Goal: Task Accomplishment & Management: Complete application form

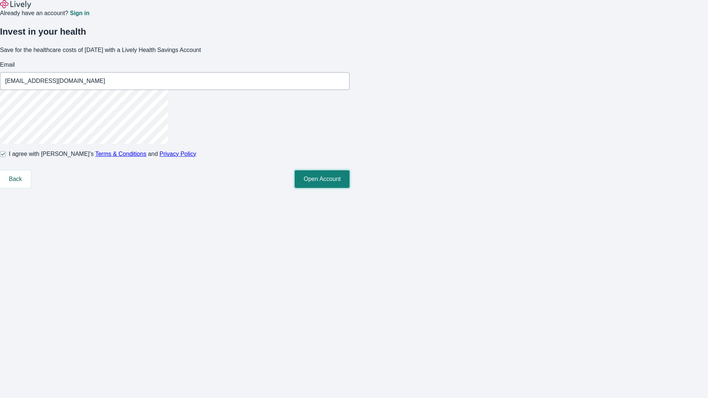
click at [350, 188] on button "Open Account" at bounding box center [322, 179] width 55 height 18
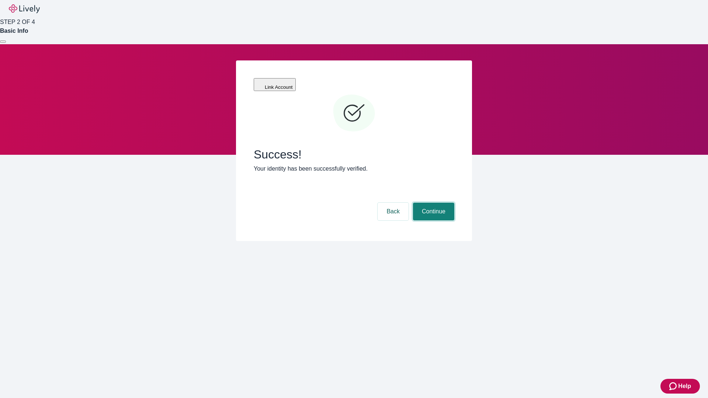
click at [433, 203] on button "Continue" at bounding box center [433, 212] width 41 height 18
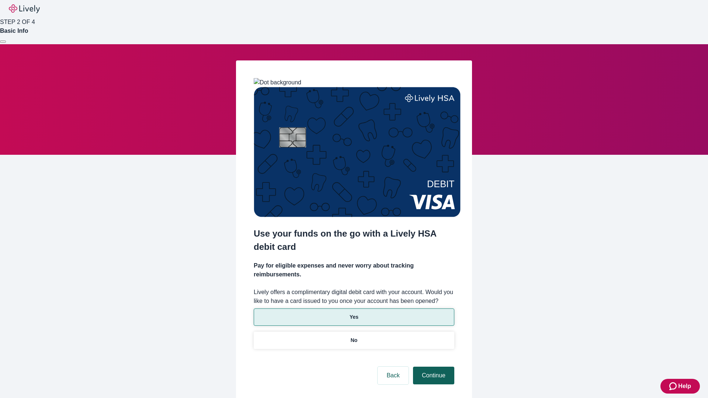
click at [354, 337] on p "No" at bounding box center [354, 341] width 7 height 8
click at [433, 367] on button "Continue" at bounding box center [433, 376] width 41 height 18
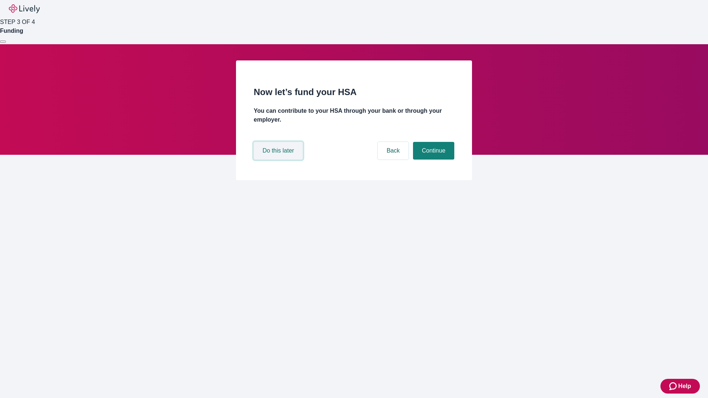
click at [279, 160] on button "Do this later" at bounding box center [278, 151] width 49 height 18
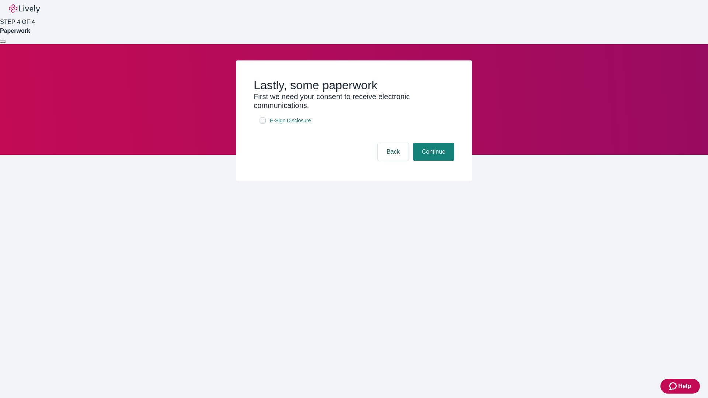
click at [263, 124] on input "E-Sign Disclosure" at bounding box center [263, 121] width 6 height 6
checkbox input "true"
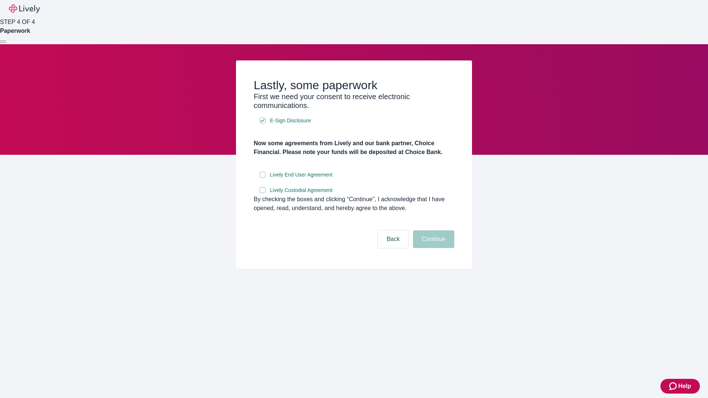
click at [263, 178] on input "Lively End User Agreement" at bounding box center [263, 175] width 6 height 6
checkbox input "true"
click at [263, 193] on input "Lively Custodial Agreement" at bounding box center [263, 190] width 6 height 6
checkbox input "true"
click at [433, 248] on button "Continue" at bounding box center [433, 240] width 41 height 18
